Goal: Transaction & Acquisition: Purchase product/service

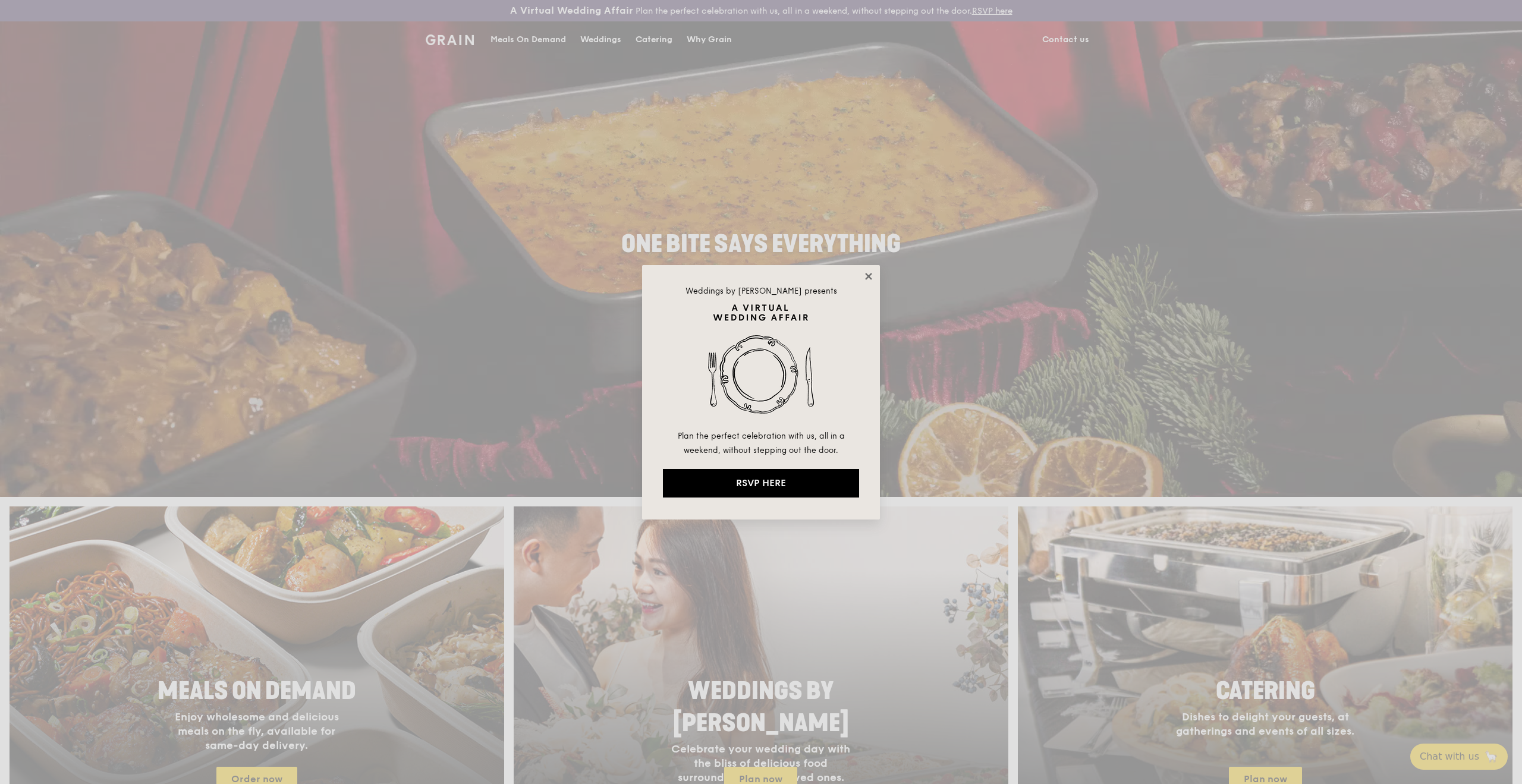
click at [871, 274] on icon at bounding box center [868, 276] width 6 height 6
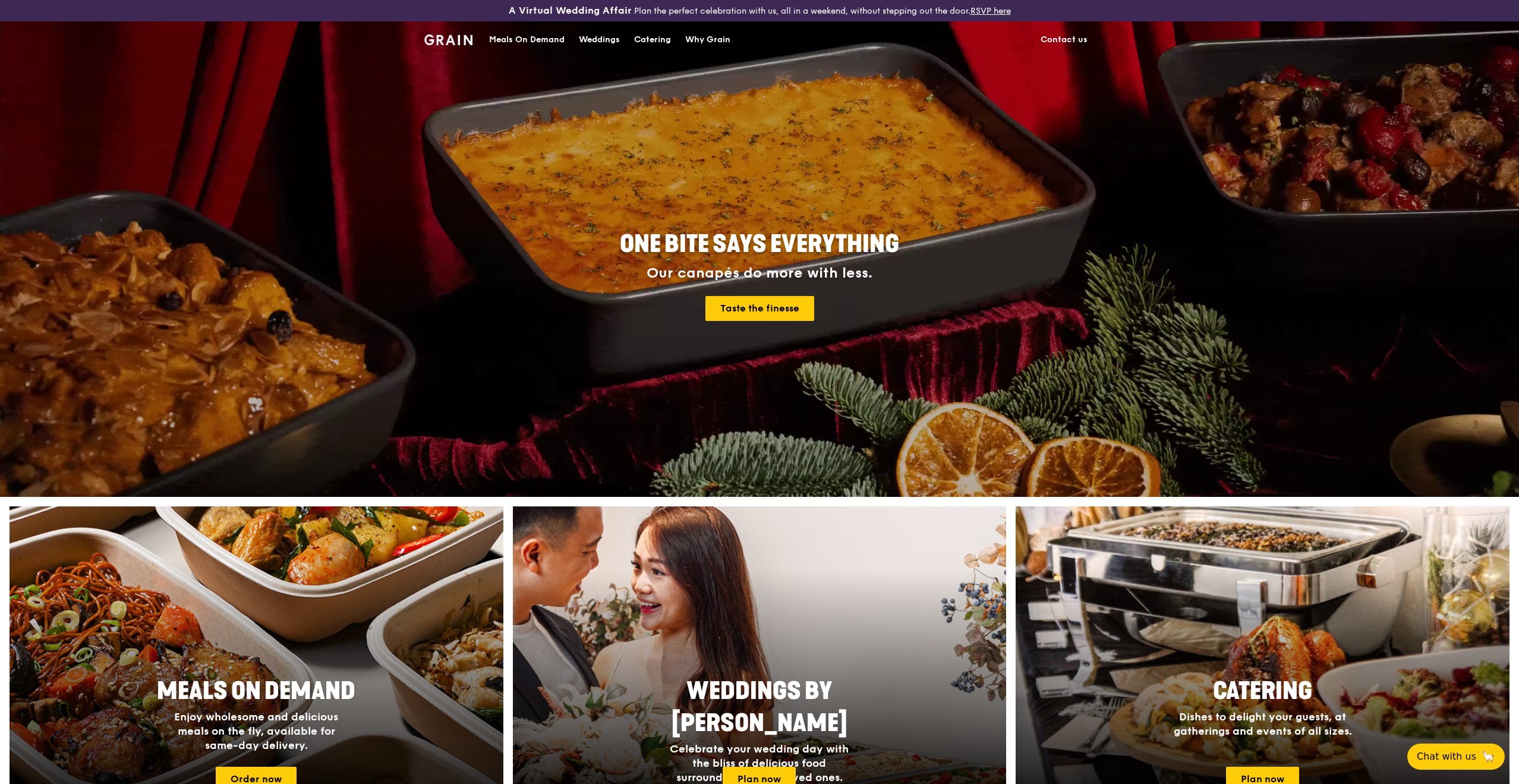
click at [247, 650] on div at bounding box center [256, 663] width 543 height 345
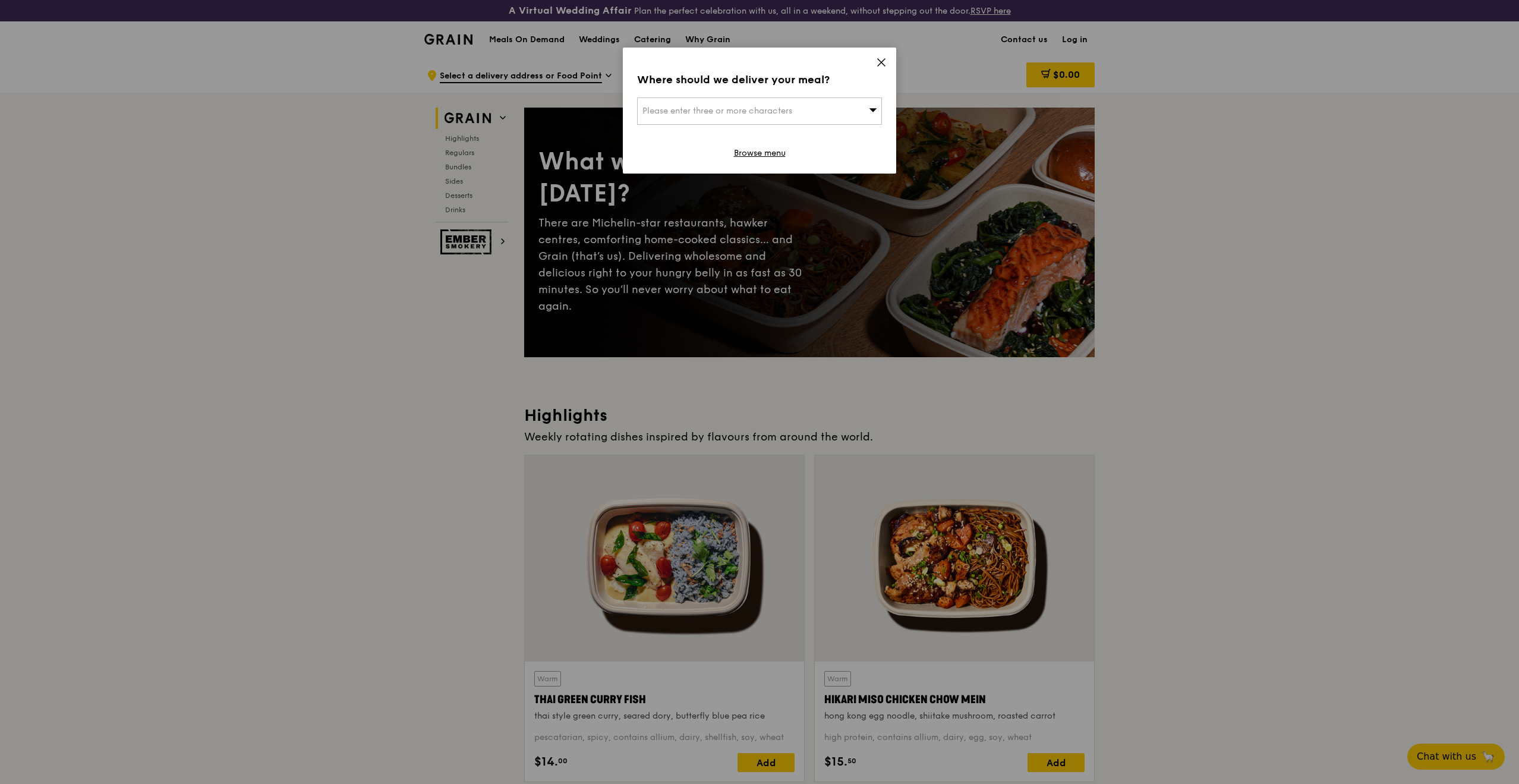
click at [746, 110] on span "Please enter three or more characters" at bounding box center [717, 110] width 150 height 10
type input "189773"
click at [732, 135] on div "[STREET_ADDRESS]" at bounding box center [730, 135] width 176 height 12
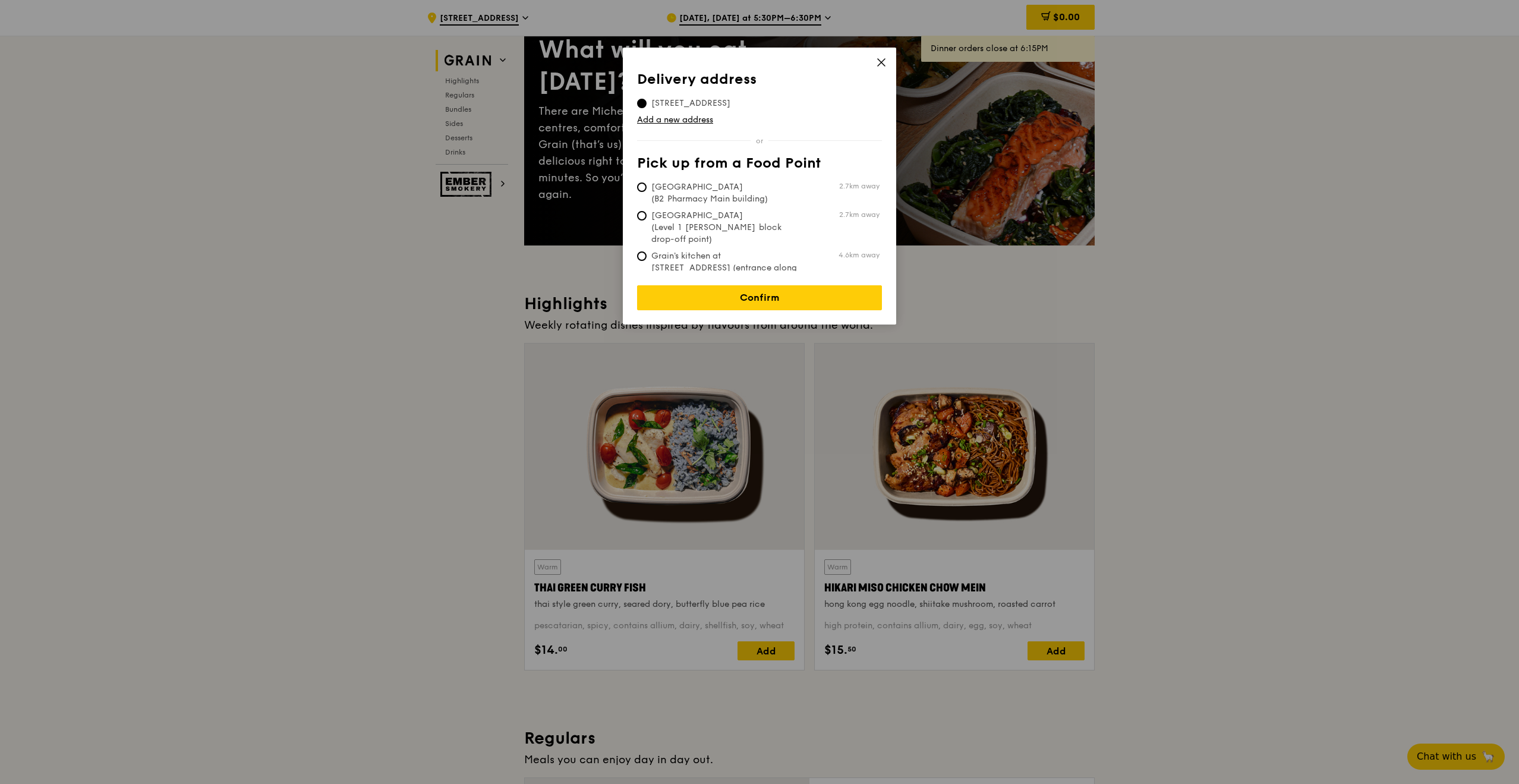
scroll to position [119, 0]
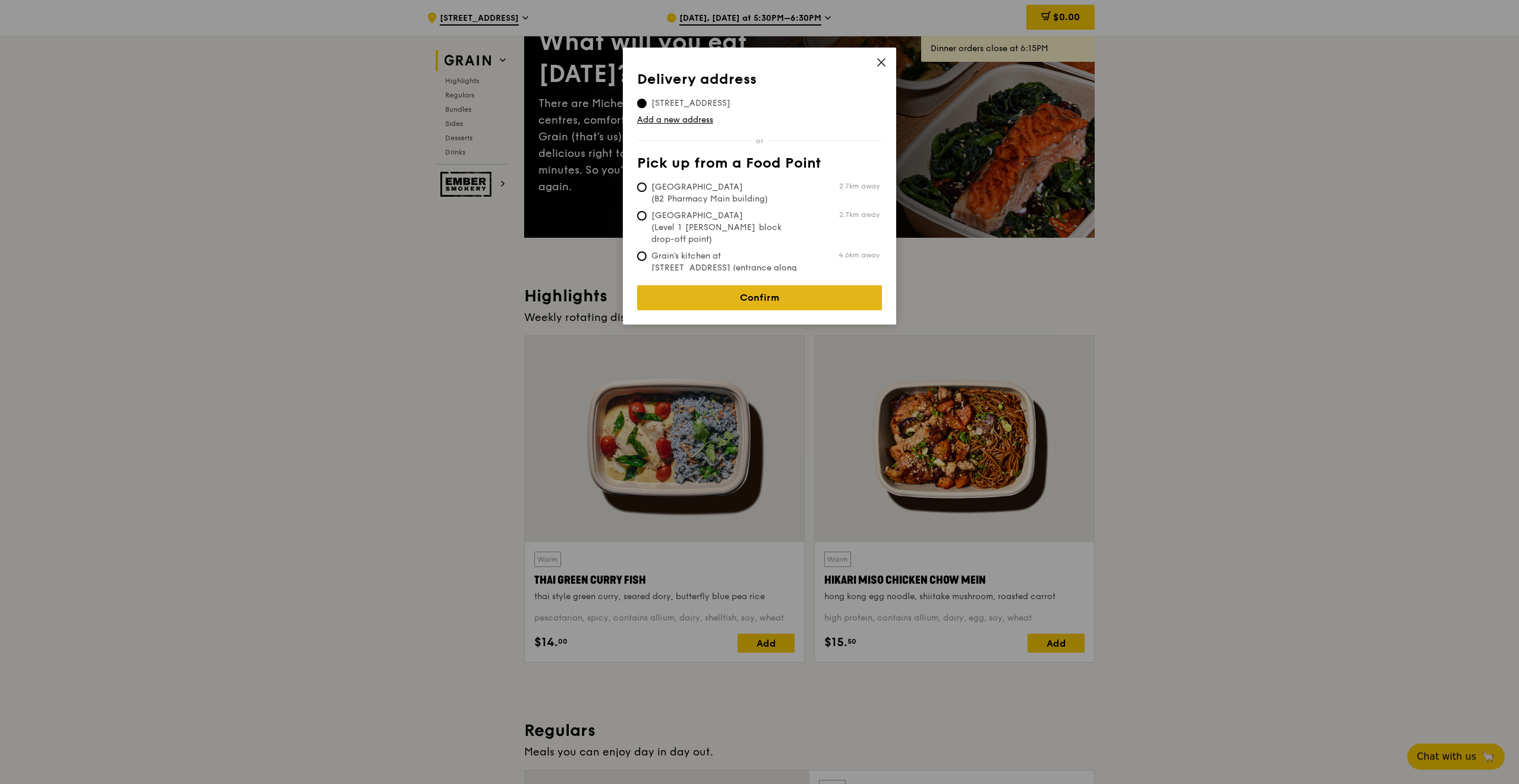
click at [745, 285] on link "Confirm" at bounding box center [759, 298] width 245 height 25
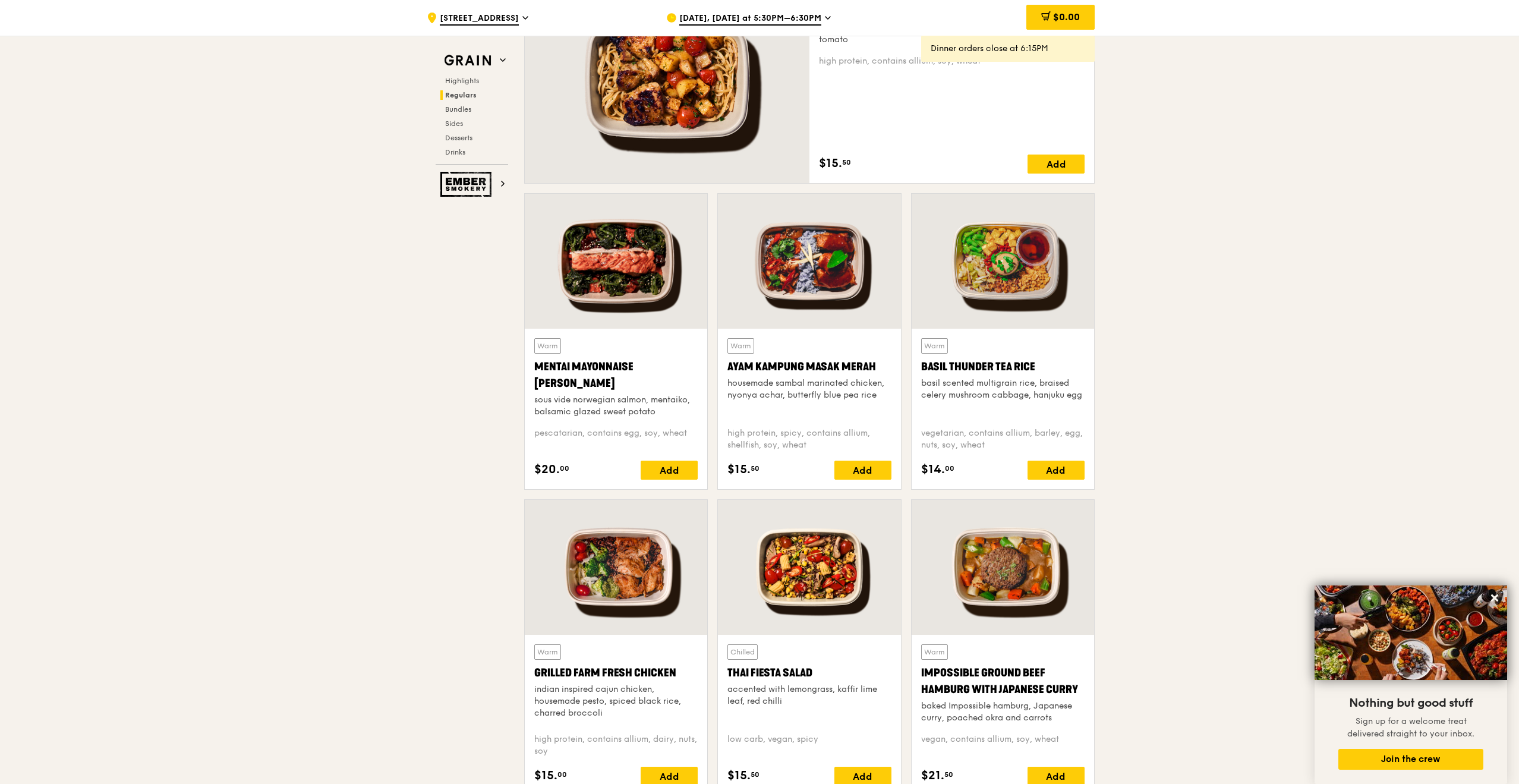
scroll to position [1069, 0]
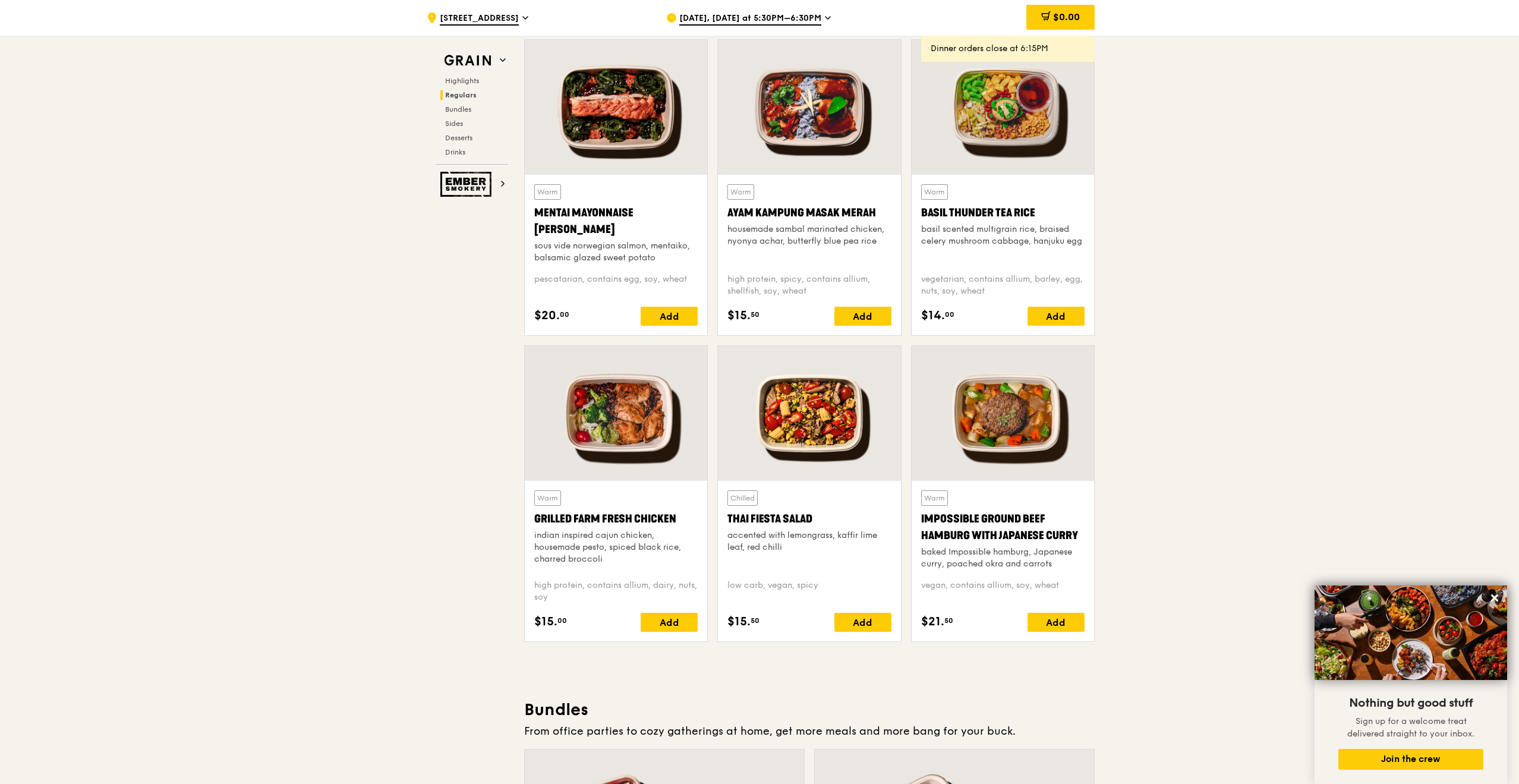
click at [614, 419] on div at bounding box center [616, 413] width 182 height 135
